Goal: Task Accomplishment & Management: Use online tool/utility

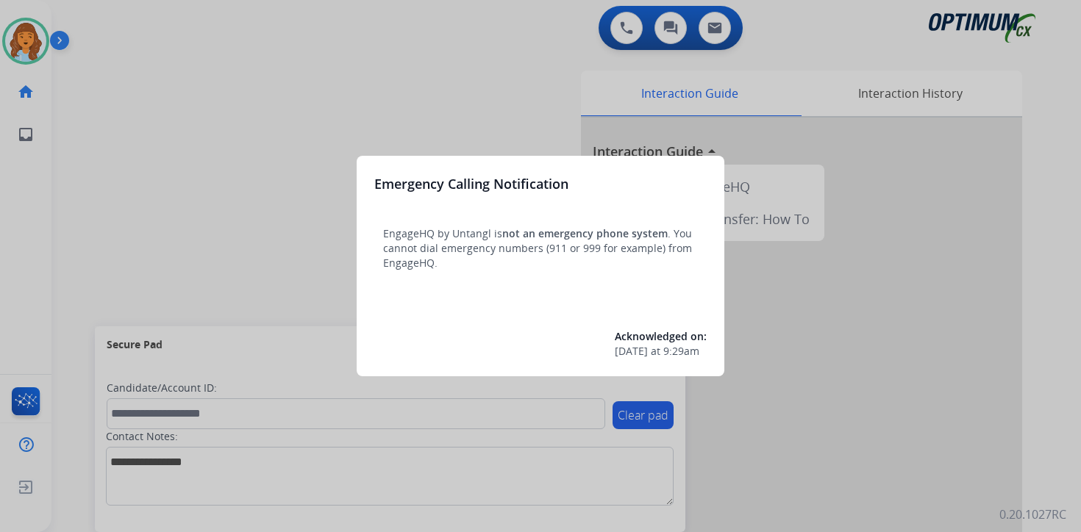
click at [79, 125] on div at bounding box center [540, 266] width 1081 height 532
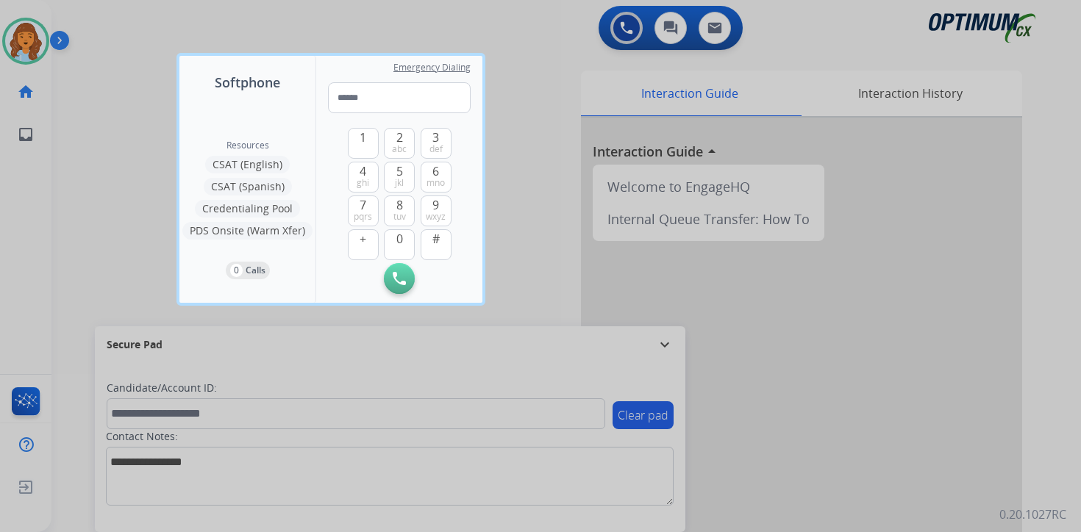
click at [82, 114] on div at bounding box center [540, 266] width 1081 height 532
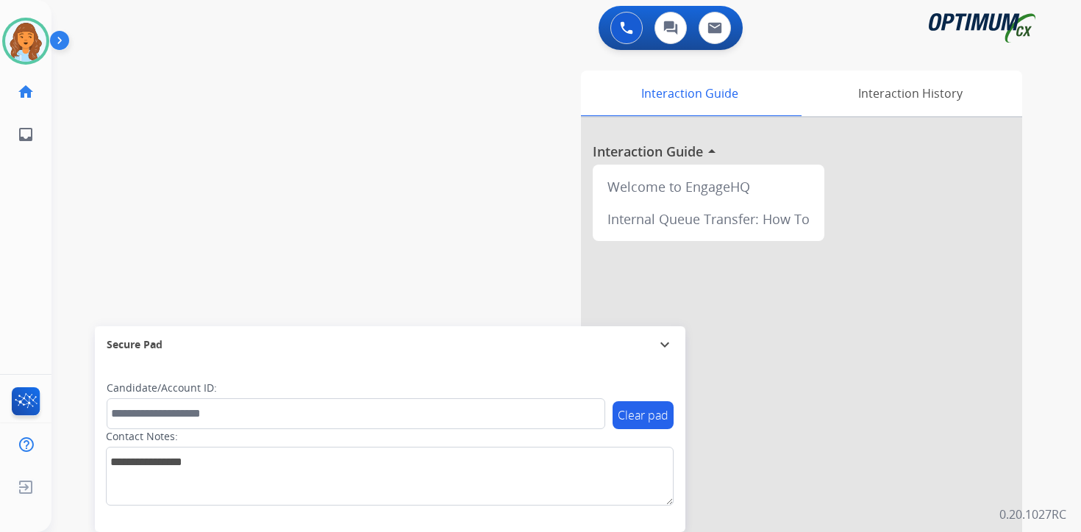
click at [64, 37] on img at bounding box center [62, 43] width 25 height 28
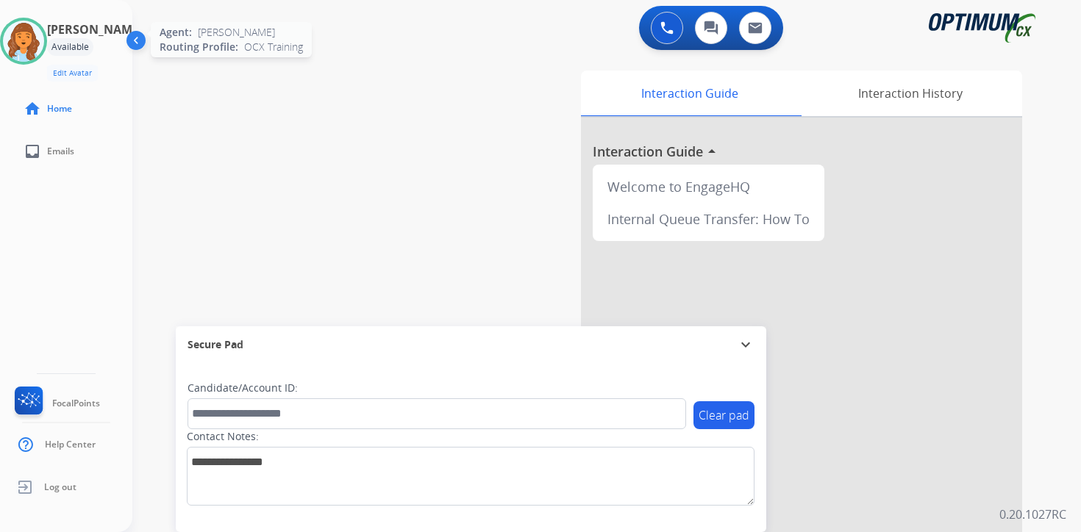
click at [37, 44] on img at bounding box center [23, 41] width 41 height 41
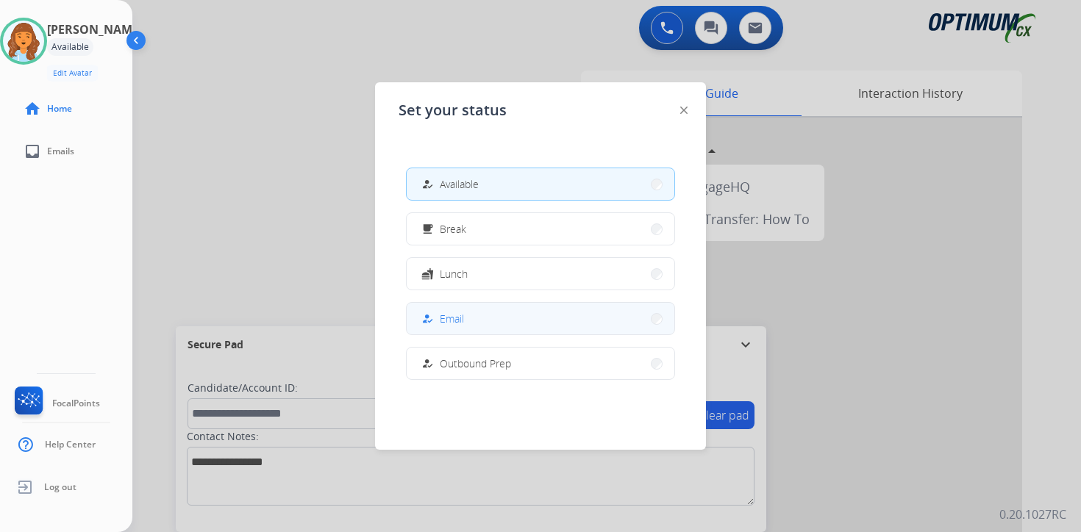
click at [456, 323] on span "Email" at bounding box center [452, 318] width 24 height 15
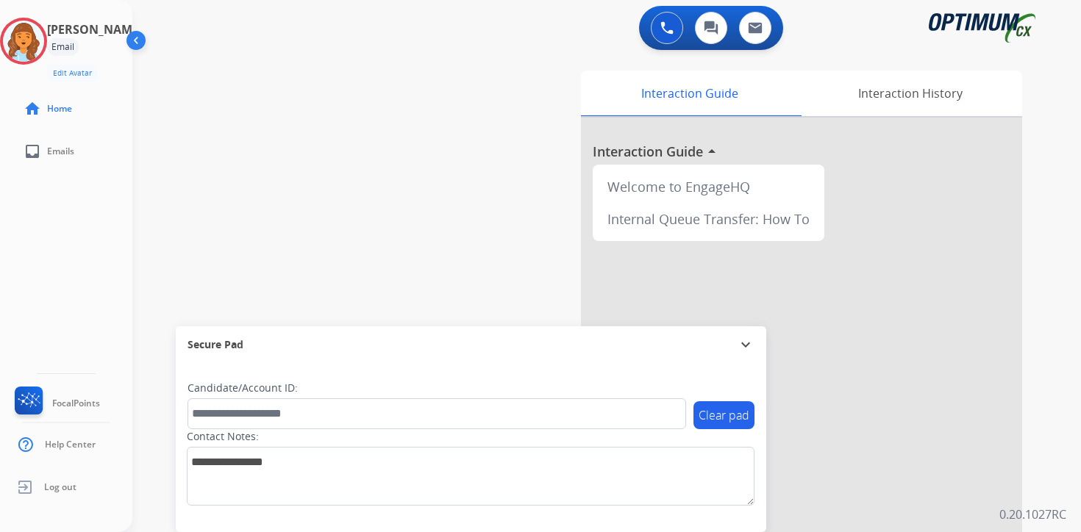
click at [1039, 300] on div "Interaction Guide Interaction History Interaction Guide arrow_drop_up Welcome t…" at bounding box center [778, 365] width 533 height 601
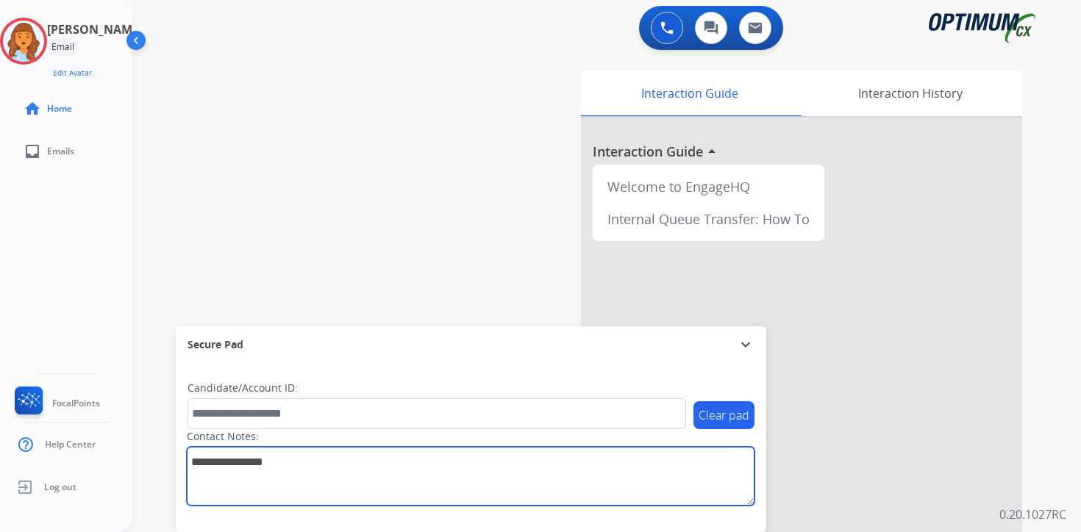
click at [740, 493] on textarea at bounding box center [471, 476] width 568 height 59
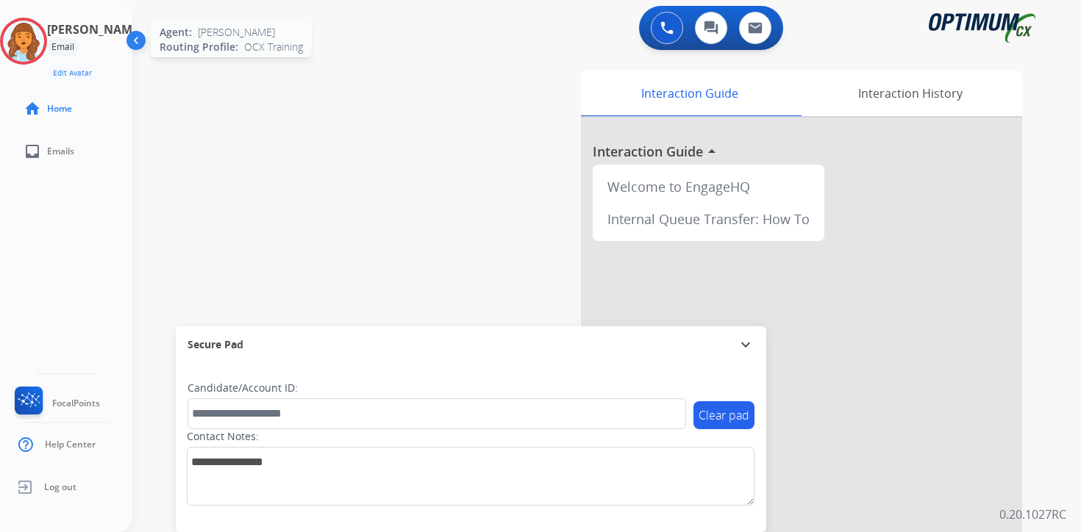
click at [43, 43] on img at bounding box center [23, 41] width 41 height 41
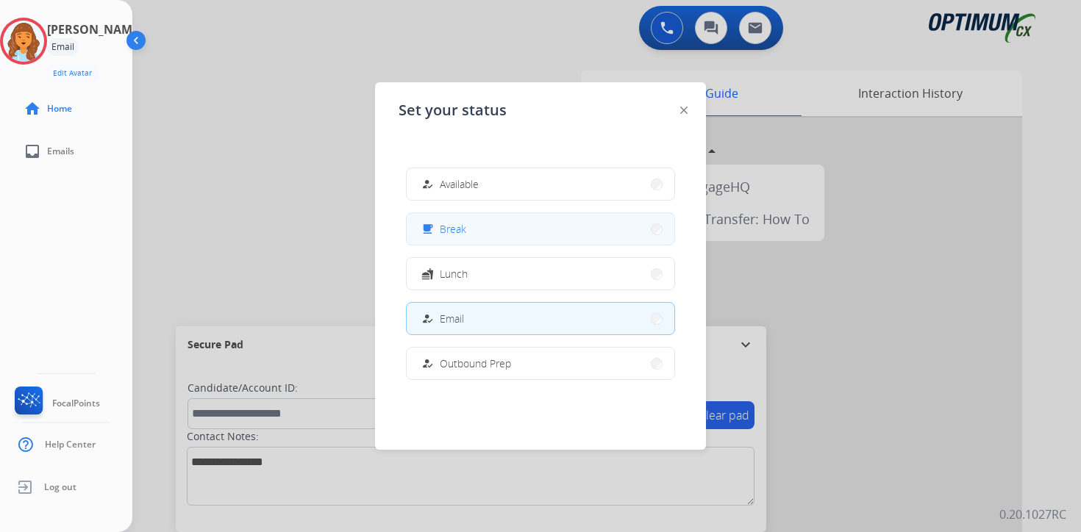
click at [470, 233] on button "free_breakfast Break" at bounding box center [541, 229] width 268 height 32
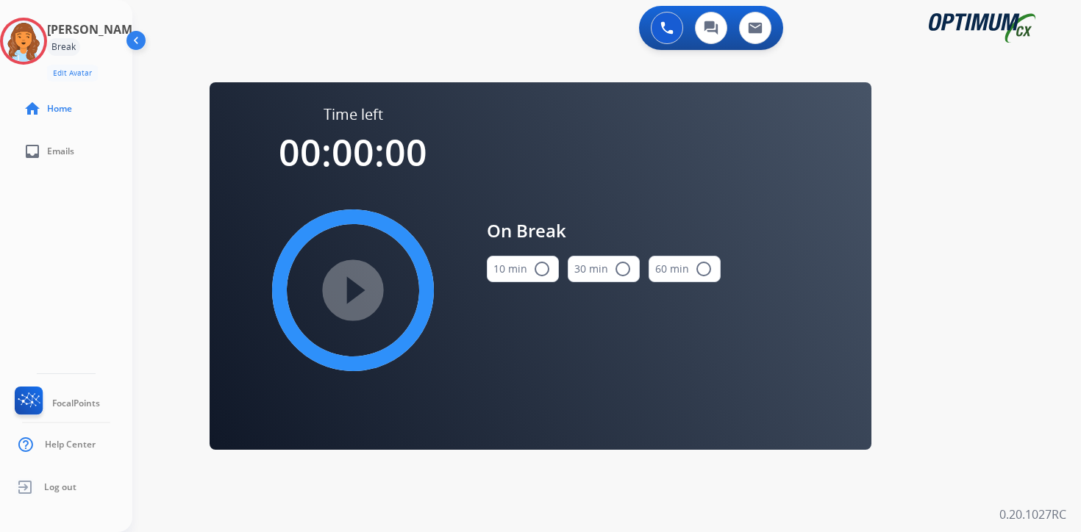
click at [1056, 295] on div "0 Voice Interactions 0 Chat Interactions 0 Email Interactions swap_horiz Break …" at bounding box center [606, 266] width 948 height 532
click at [44, 43] on img at bounding box center [23, 41] width 41 height 41
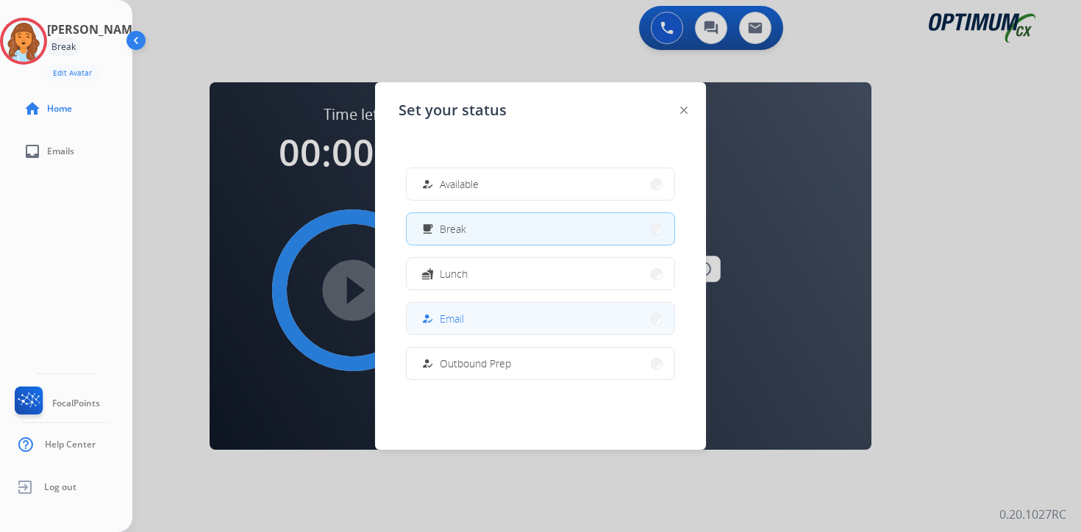
click at [445, 318] on span "Email" at bounding box center [452, 318] width 24 height 15
